Goal: Find specific page/section: Find specific page/section

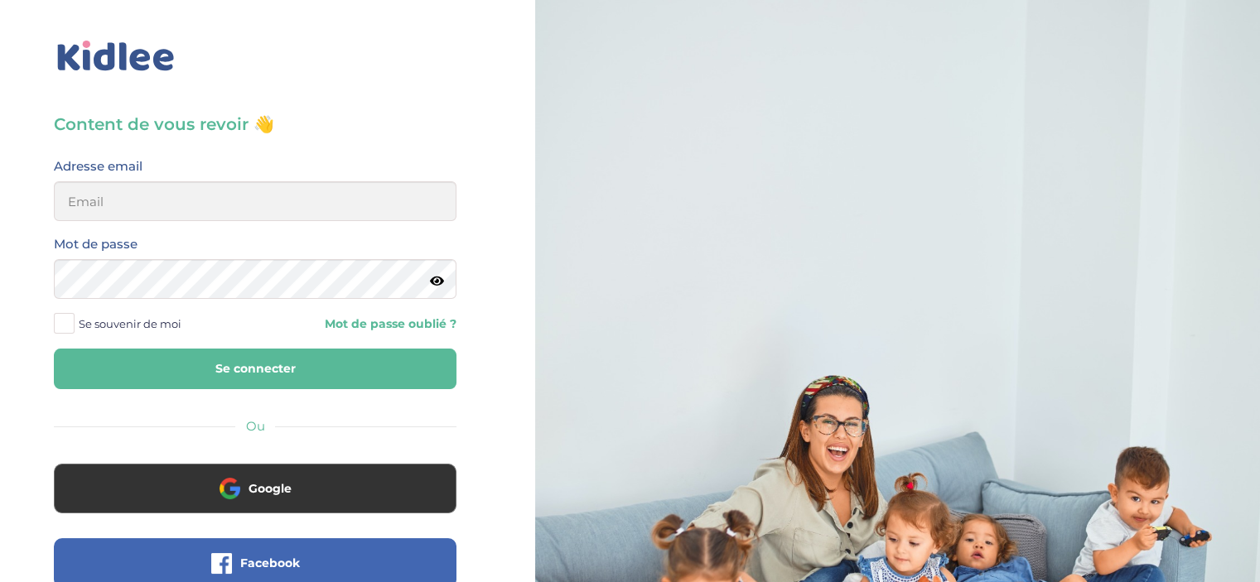
click at [287, 200] on input "email" at bounding box center [255, 201] width 402 height 40
type input "justine.pschmit@gmail.com"
click at [289, 371] on button "Se connecter" at bounding box center [255, 369] width 402 height 41
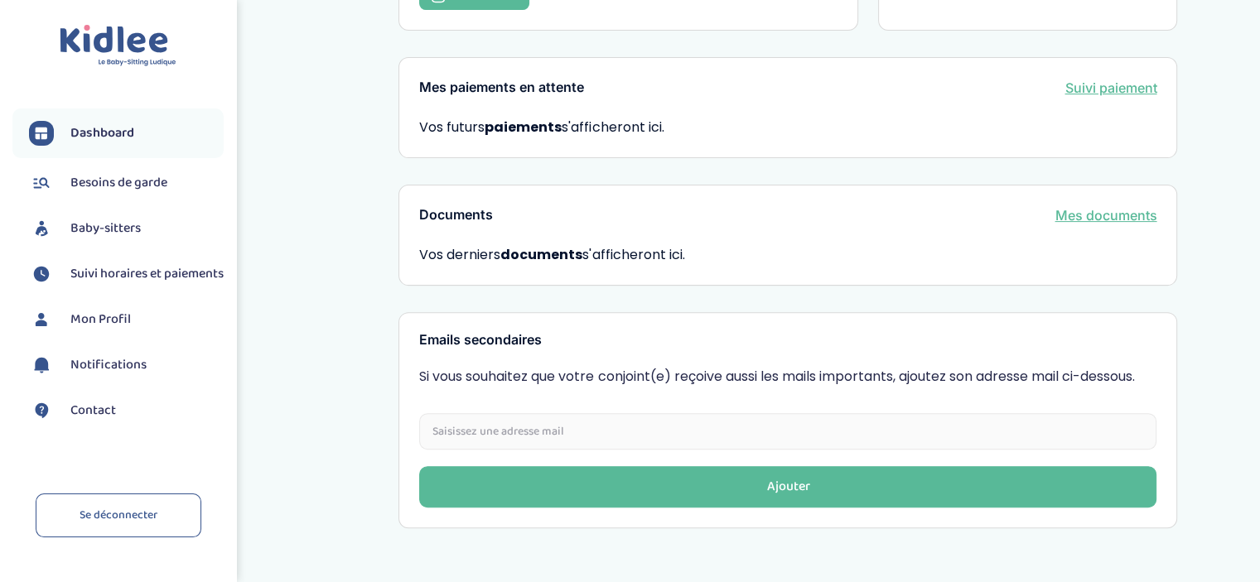
scroll to position [499, 0]
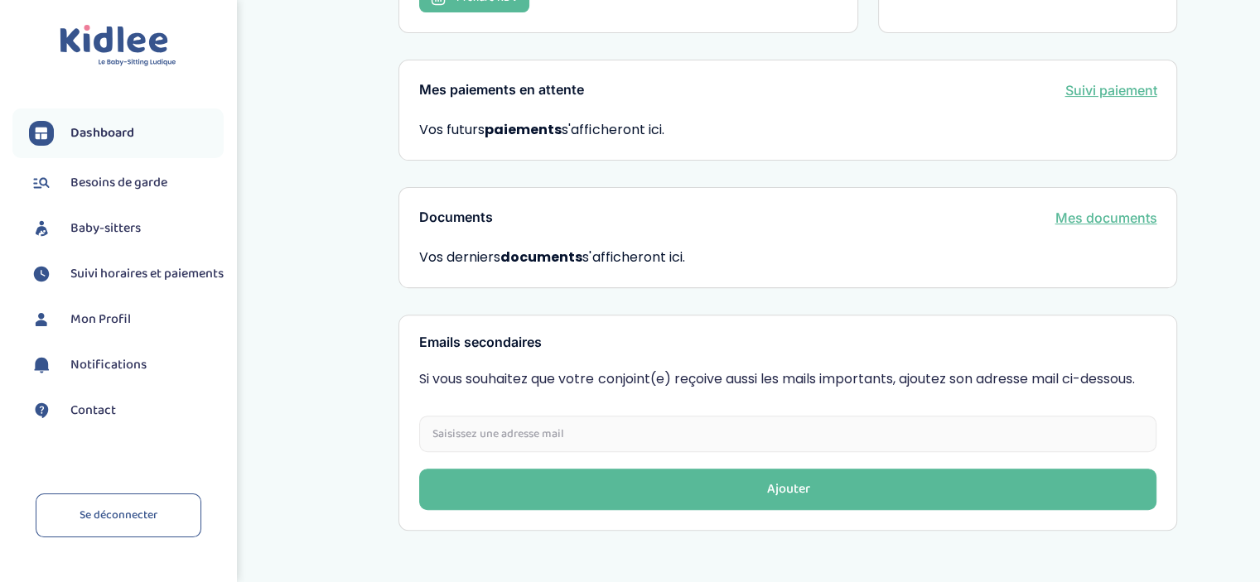
click at [115, 178] on span "Besoins de garde" at bounding box center [118, 183] width 97 height 20
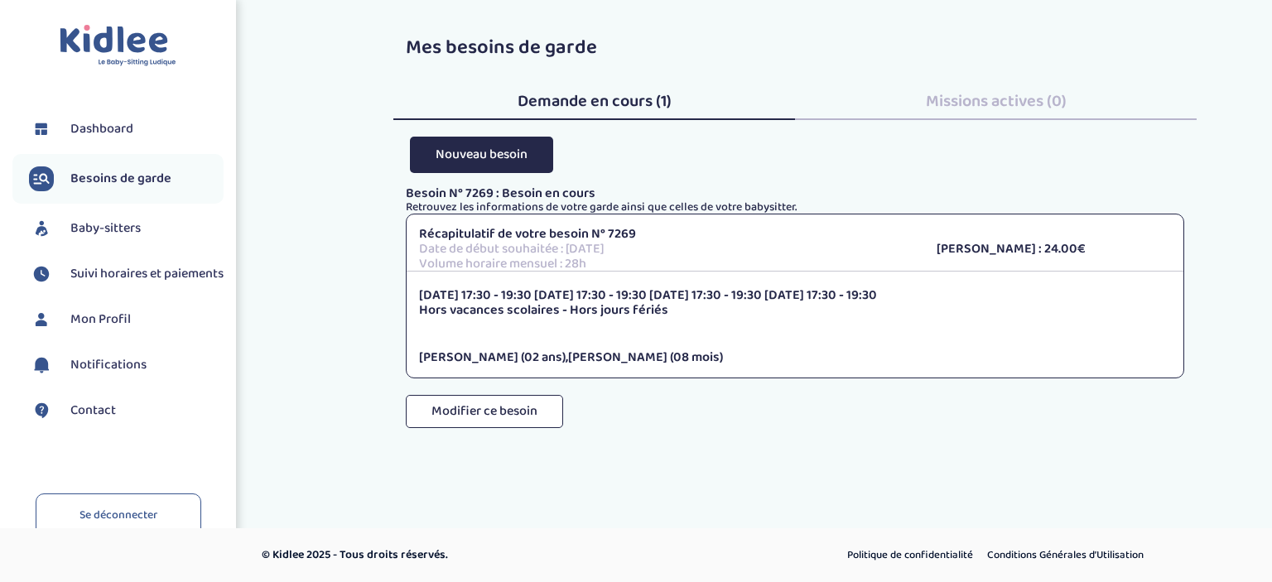
click at [123, 222] on span "Baby-sitters" at bounding box center [105, 229] width 70 height 20
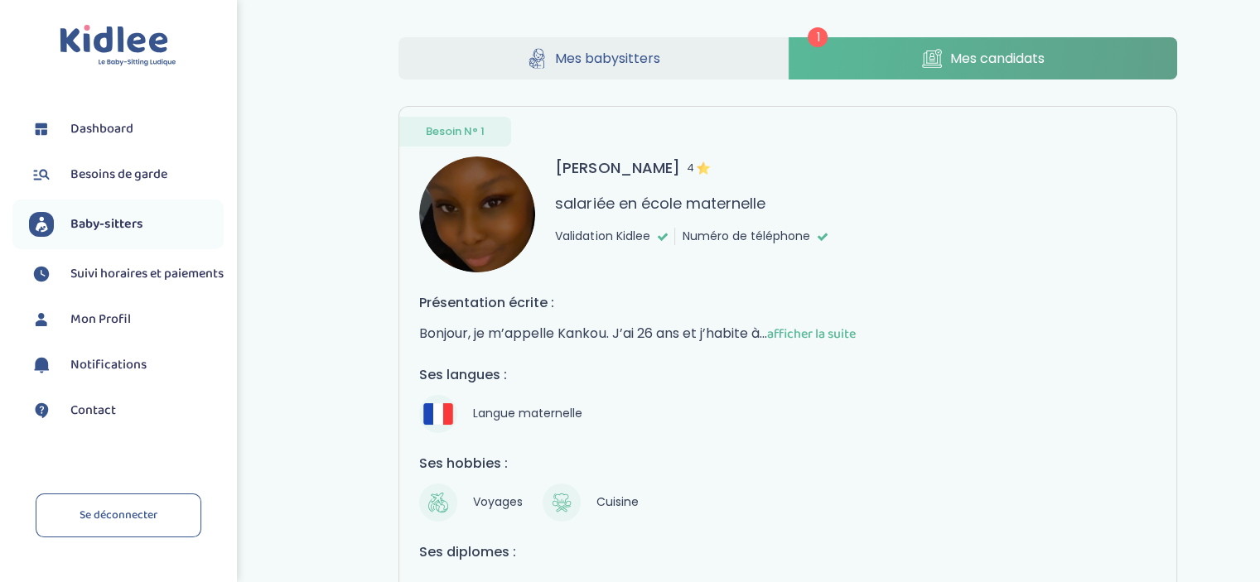
click at [465, 198] on img at bounding box center [477, 215] width 116 height 116
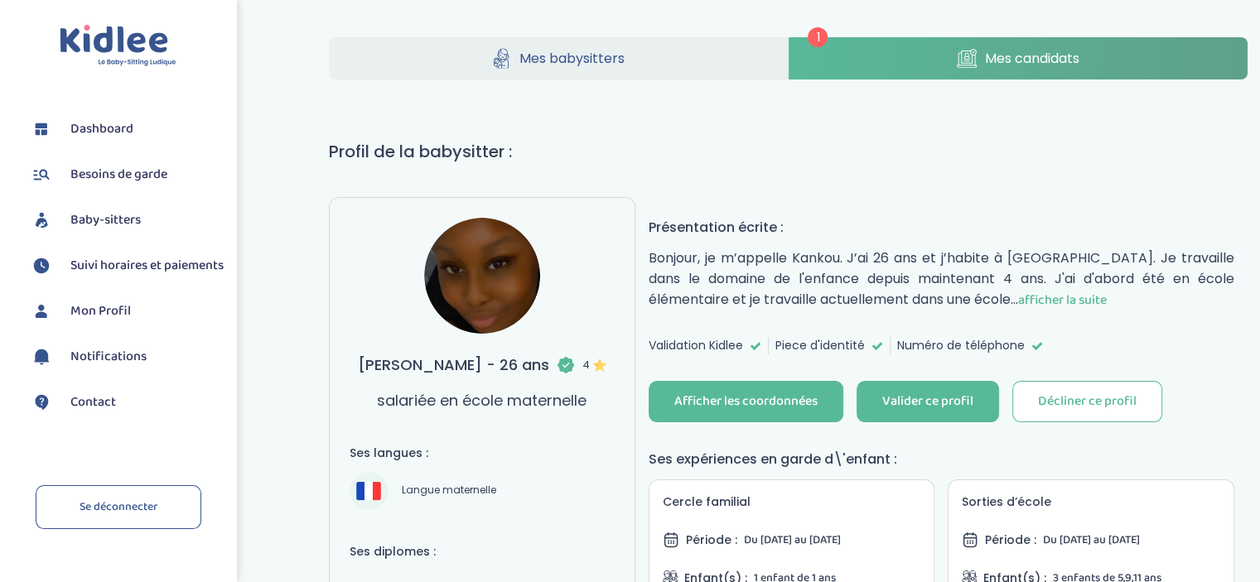
click at [1018, 290] on span "afficher la suite" at bounding box center [1062, 300] width 89 height 21
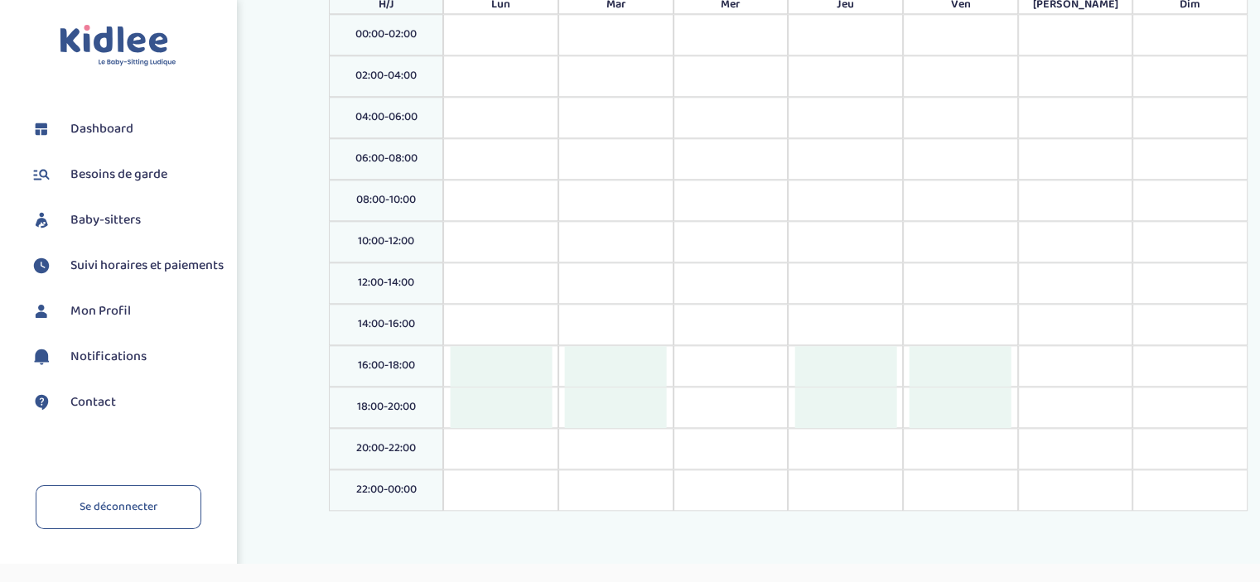
scroll to position [1629, 0]
